Goal: Find specific page/section: Find specific page/section

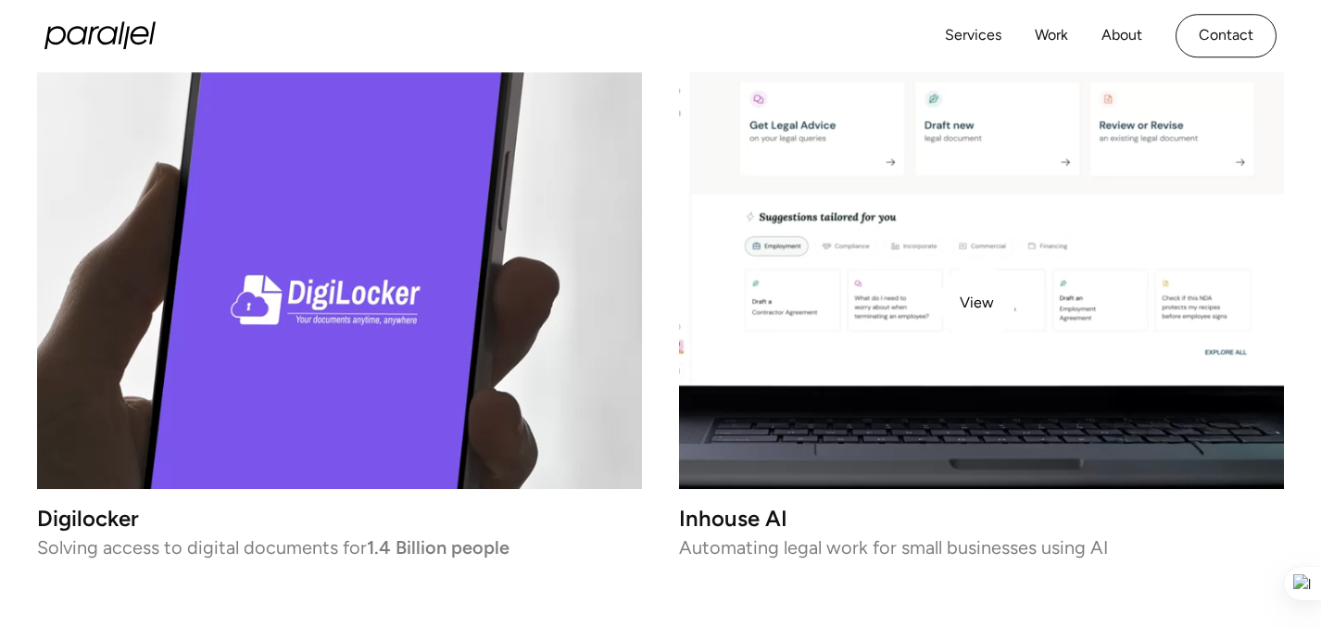
scroll to position [2226, 0]
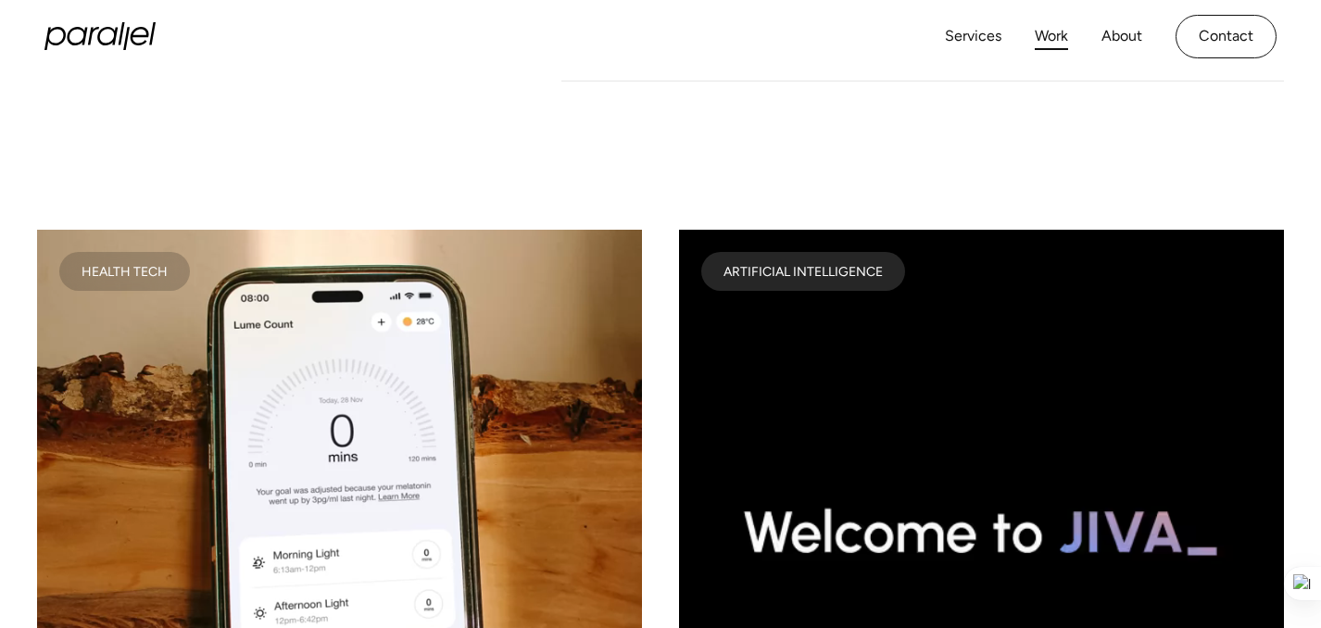
click at [1058, 35] on link "Work" at bounding box center [1051, 36] width 33 height 27
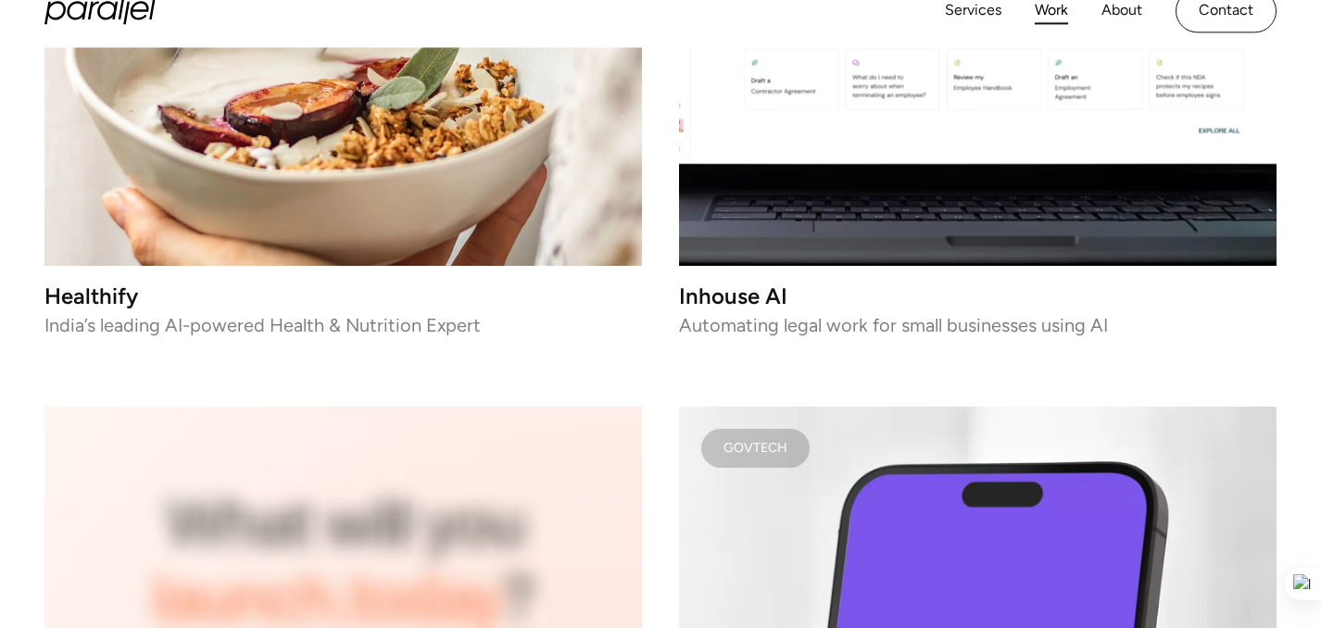
scroll to position [5030, 0]
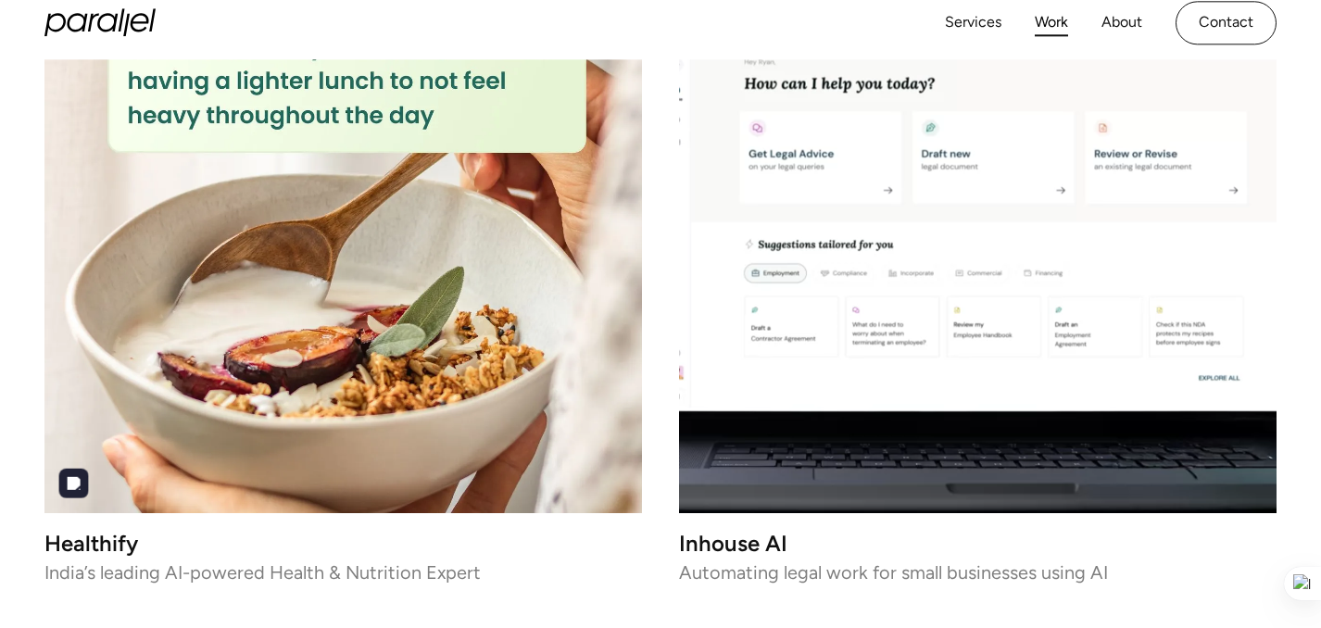
click at [397, 327] on img at bounding box center [343, 215] width 598 height 598
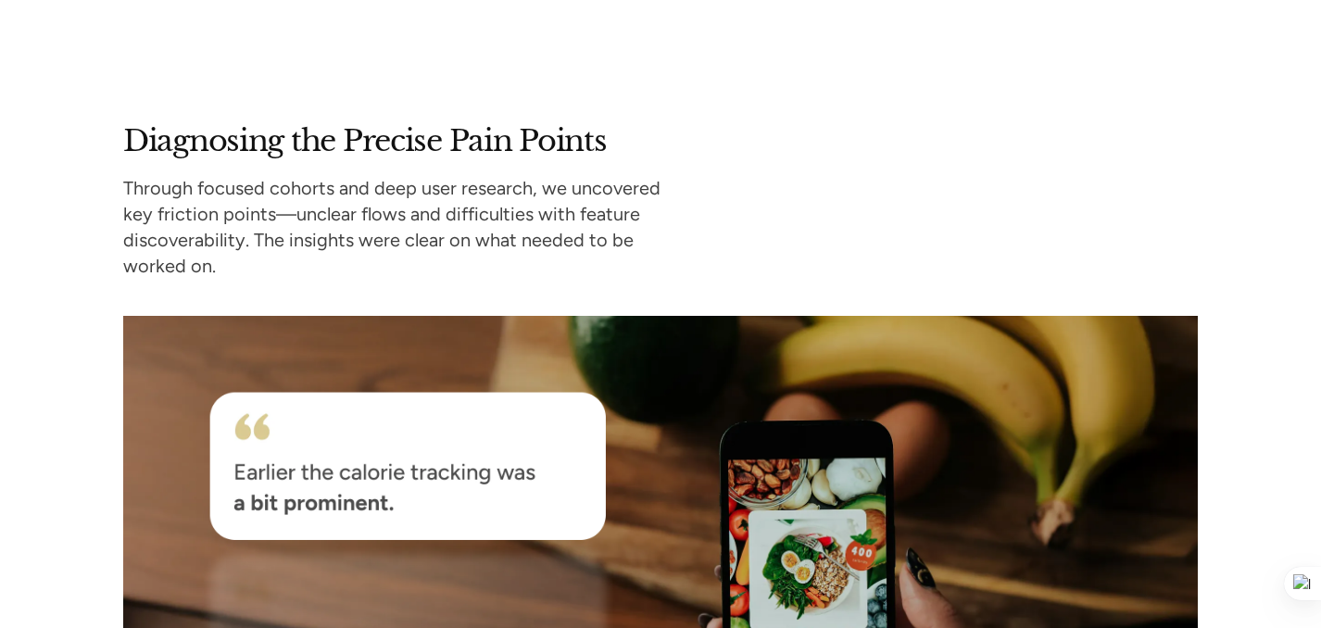
scroll to position [5037, 0]
